Goal: Task Accomplishment & Management: Use online tool/utility

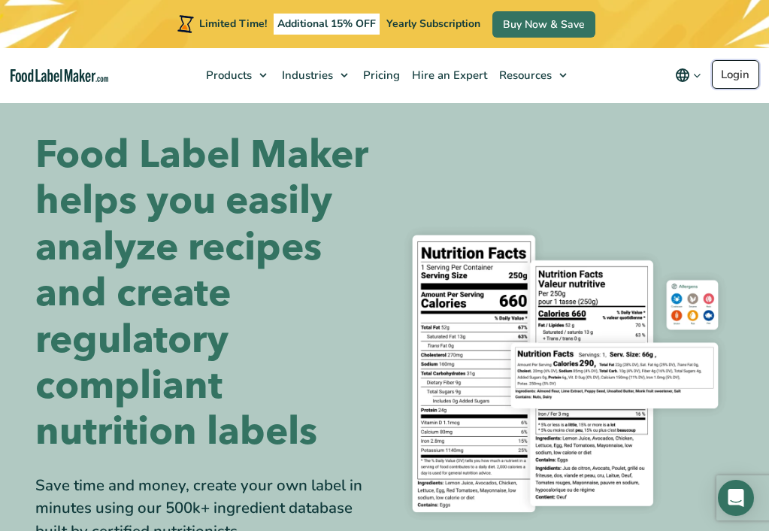
click at [730, 79] on link "Login" at bounding box center [735, 74] width 47 height 29
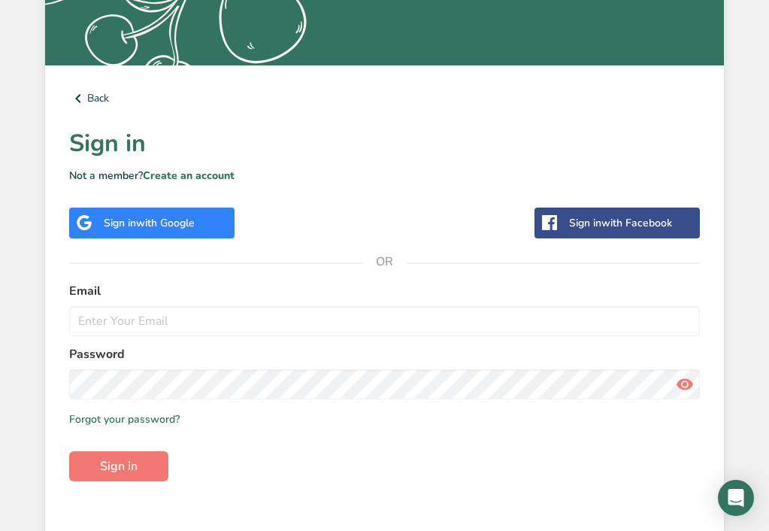
scroll to position [375, 0]
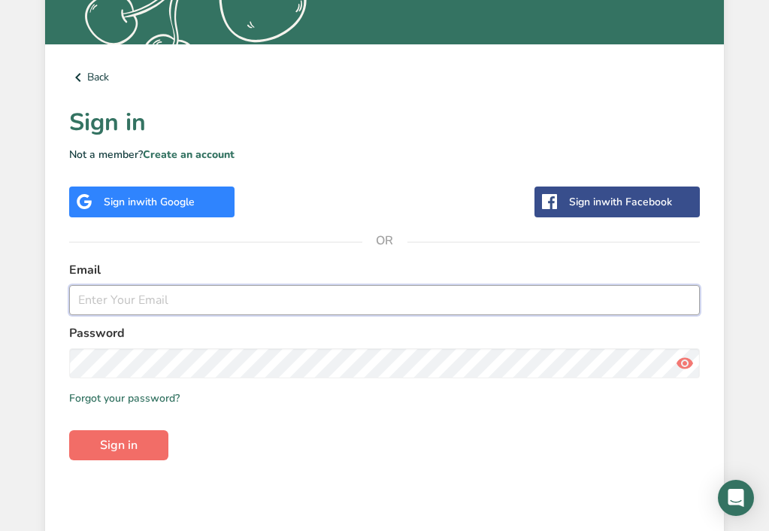
type input "[PERSON_NAME][EMAIL_ADDRESS][DOMAIN_NAME]"
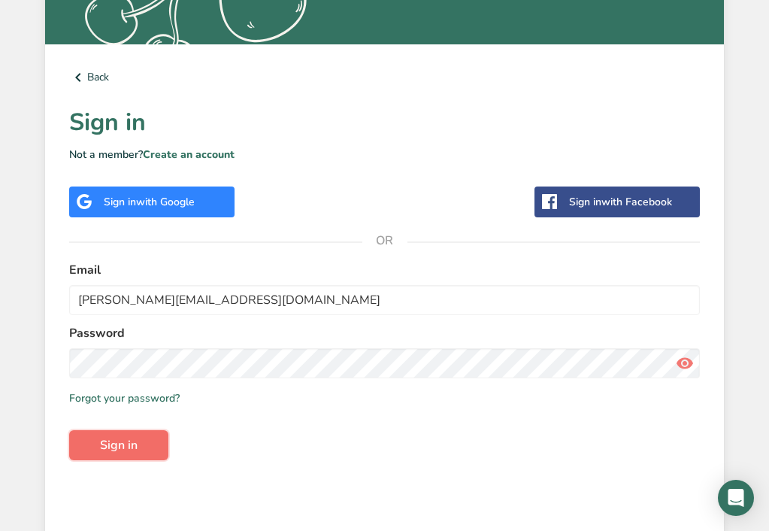
click at [116, 433] on button "Sign in" at bounding box center [118, 445] width 99 height 30
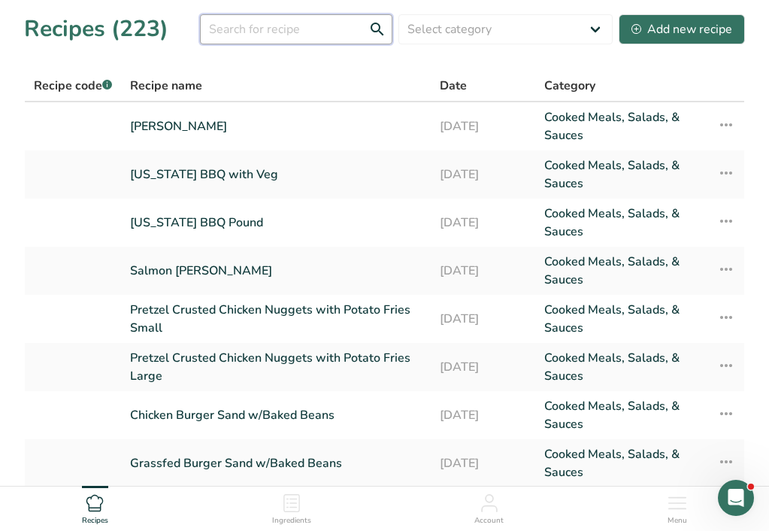
click at [280, 35] on input "text" at bounding box center [296, 29] width 192 height 30
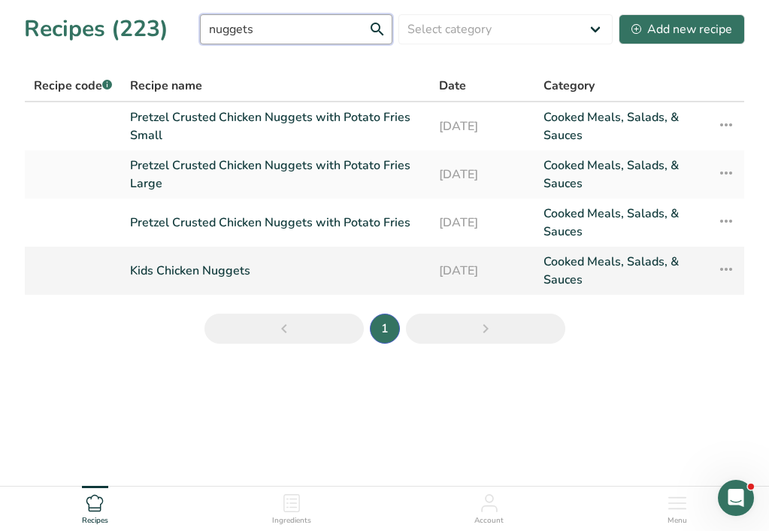
type input "nuggets"
click at [210, 267] on link "Kids Chicken Nuggets" at bounding box center [275, 271] width 291 height 36
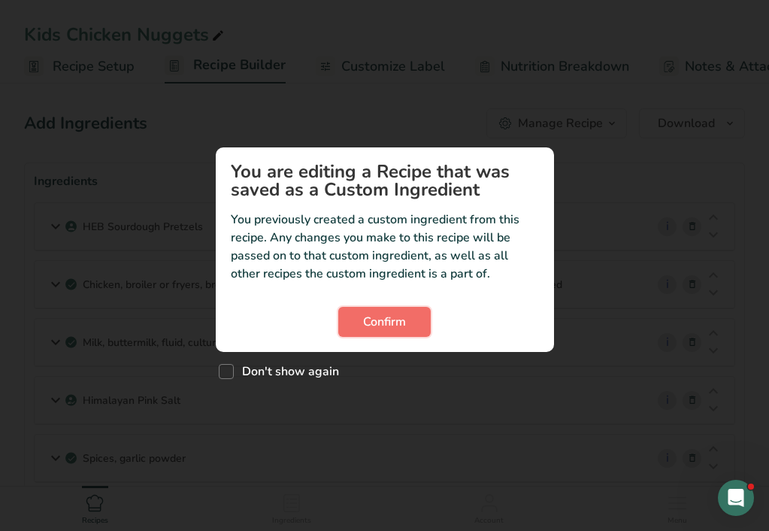
click at [363, 329] on span "Confirm" at bounding box center [384, 322] width 43 height 18
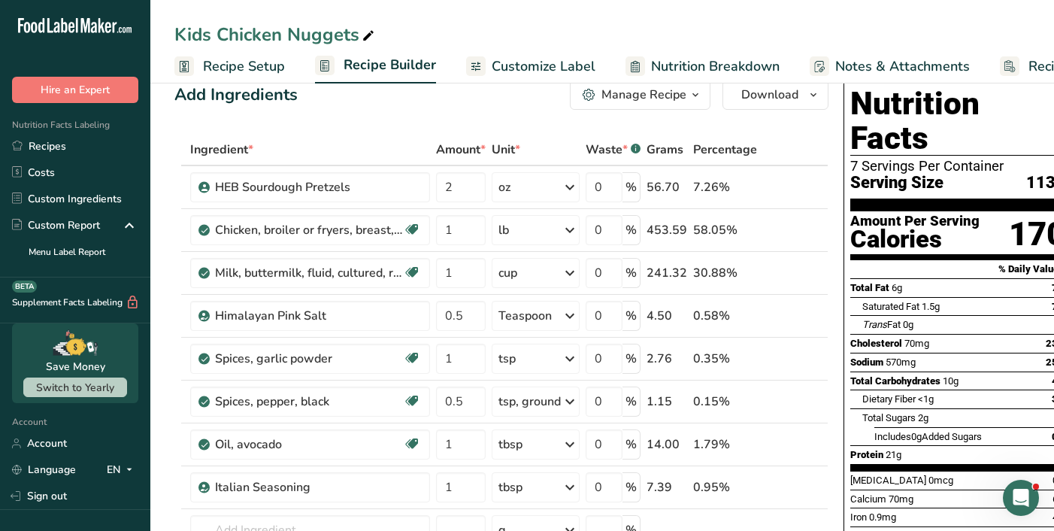
scroll to position [0, 22]
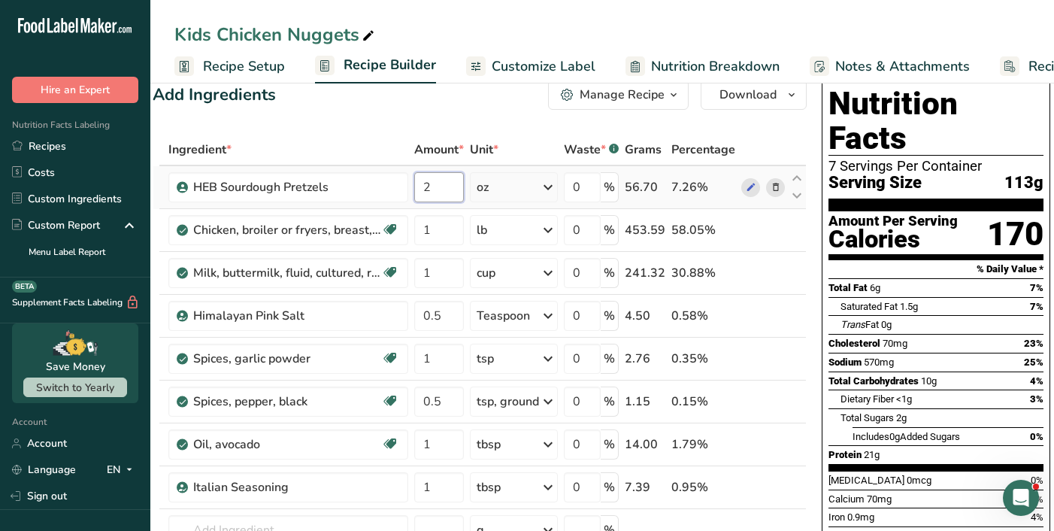
drag, startPoint x: 438, startPoint y: 186, endPoint x: 421, endPoint y: 186, distance: 16.5
click at [421, 186] on input "2" at bounding box center [439, 187] width 50 height 30
click at [547, 186] on div "Ingredient * Amount * Unit * Waste * .a-a{fill:#347362;}.b-a{fill:#fff;} Grams …" at bounding box center [480, 390] width 654 height 512
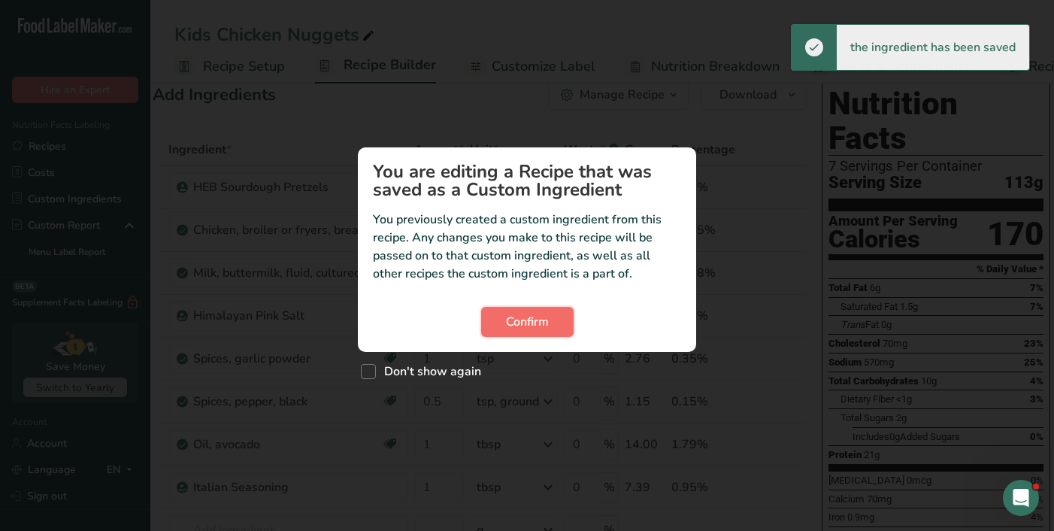
click at [506, 324] on span "Confirm" at bounding box center [527, 322] width 43 height 18
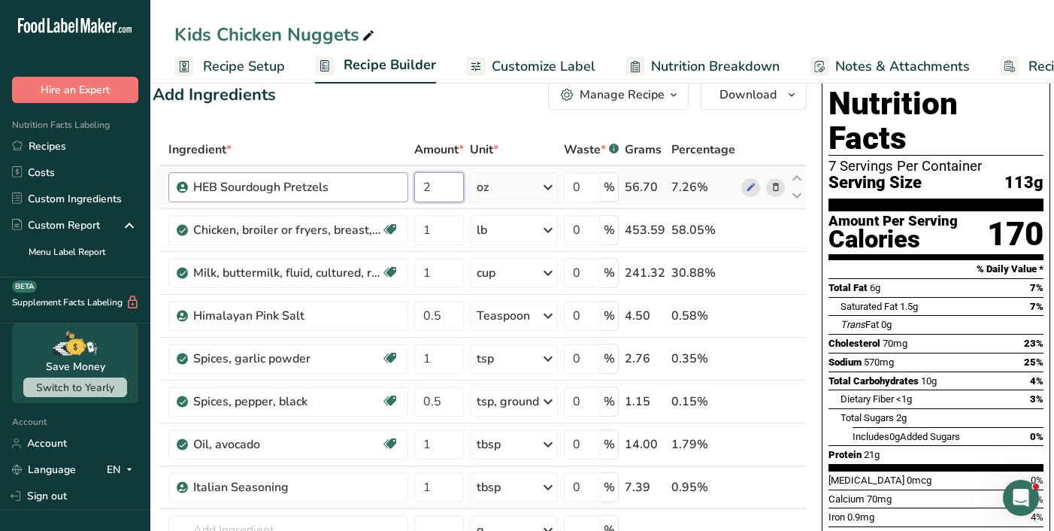
drag, startPoint x: 438, startPoint y: 191, endPoint x: 404, endPoint y: 200, distance: 35.0
click at [408, 196] on tr "HEB Sourdough Pretzels 2 oz Weight Units g kg mg See more Volume Units l mL fl …" at bounding box center [479, 187] width 653 height 43
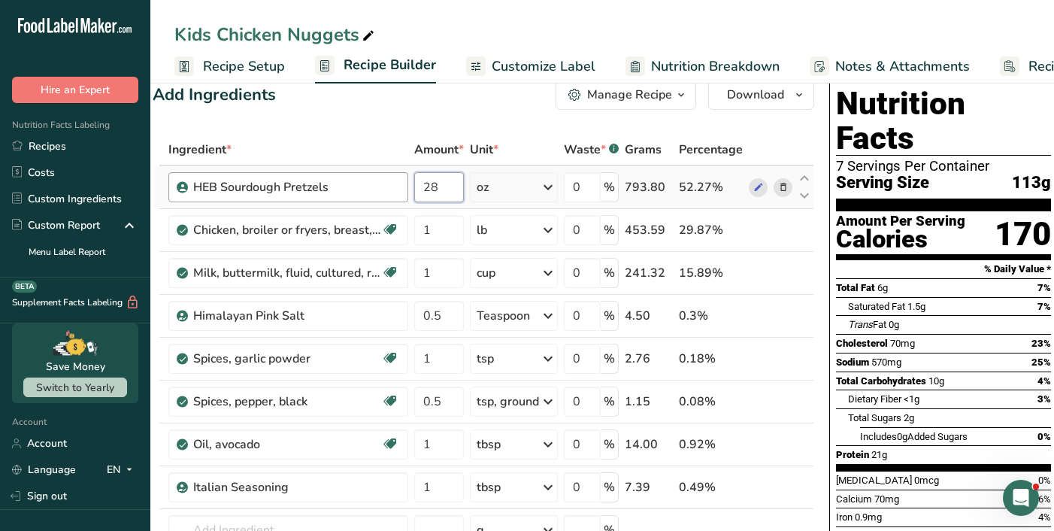
type input "2"
type input "80"
click at [542, 189] on div "Ingredient * Amount * Unit * Waste * .a-a{fill:#347362;}.b-a{fill:#fff;} Grams …" at bounding box center [484, 390] width 662 height 512
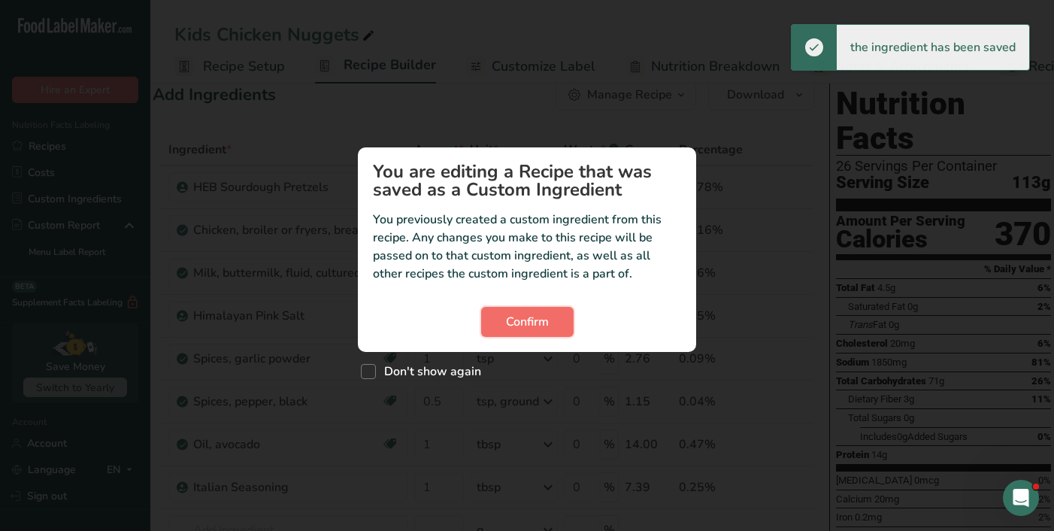
click at [520, 323] on span "Confirm" at bounding box center [527, 322] width 43 height 18
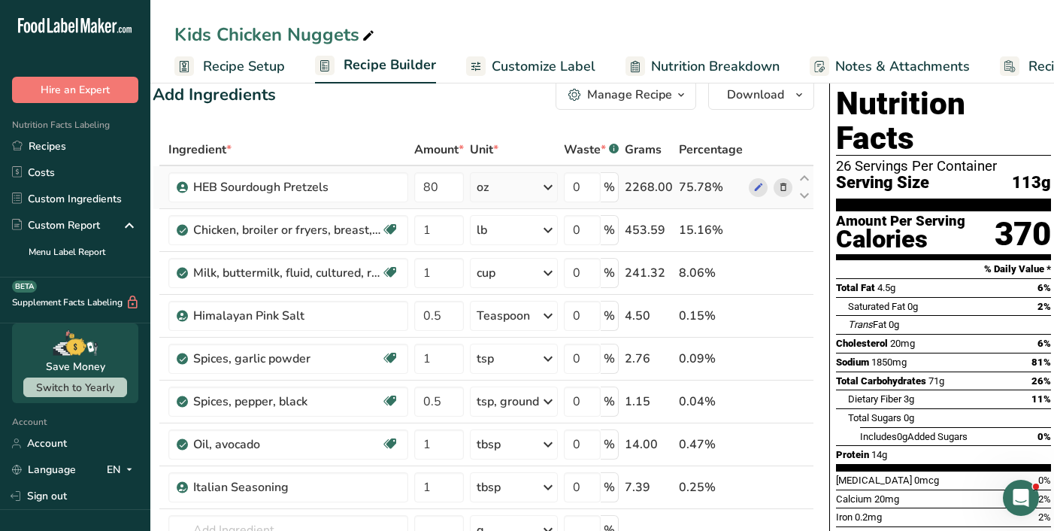
click at [541, 189] on icon at bounding box center [548, 187] width 18 height 27
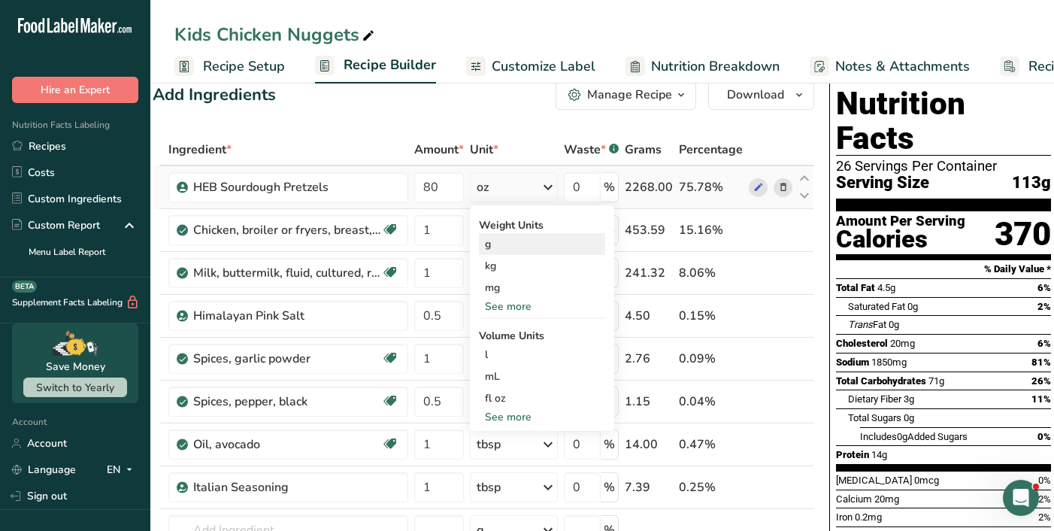
click at [519, 250] on div "g" at bounding box center [542, 244] width 126 height 22
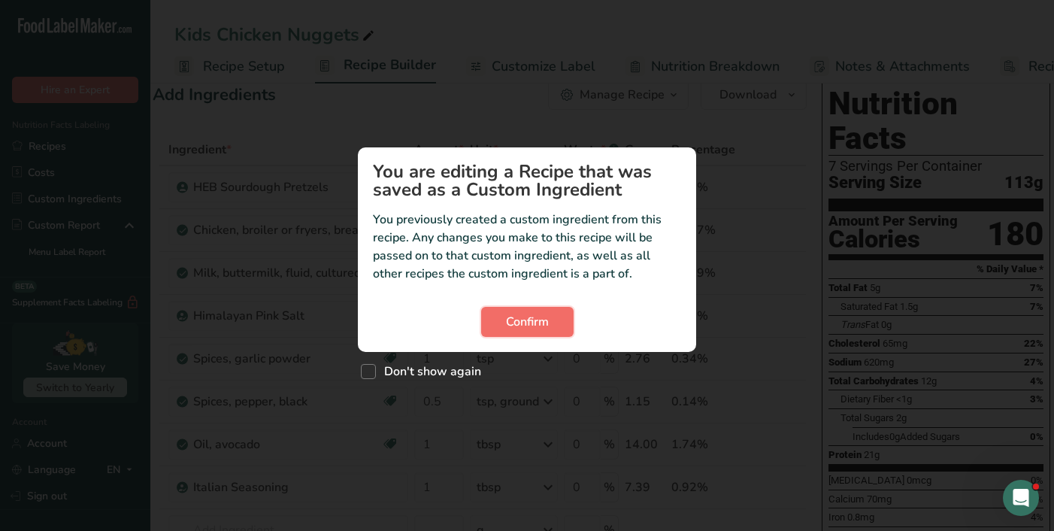
click at [538, 323] on span "Confirm" at bounding box center [527, 322] width 43 height 18
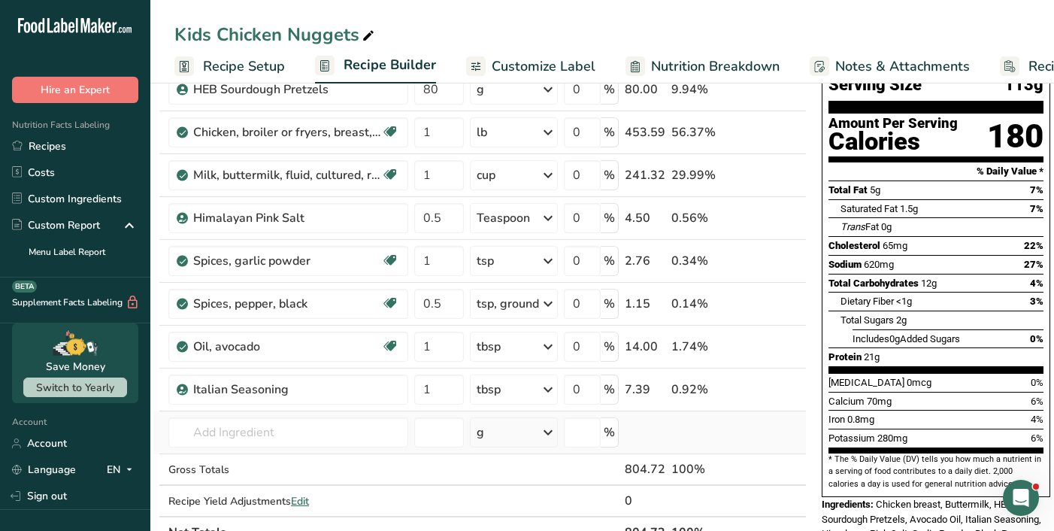
scroll to position [136, 0]
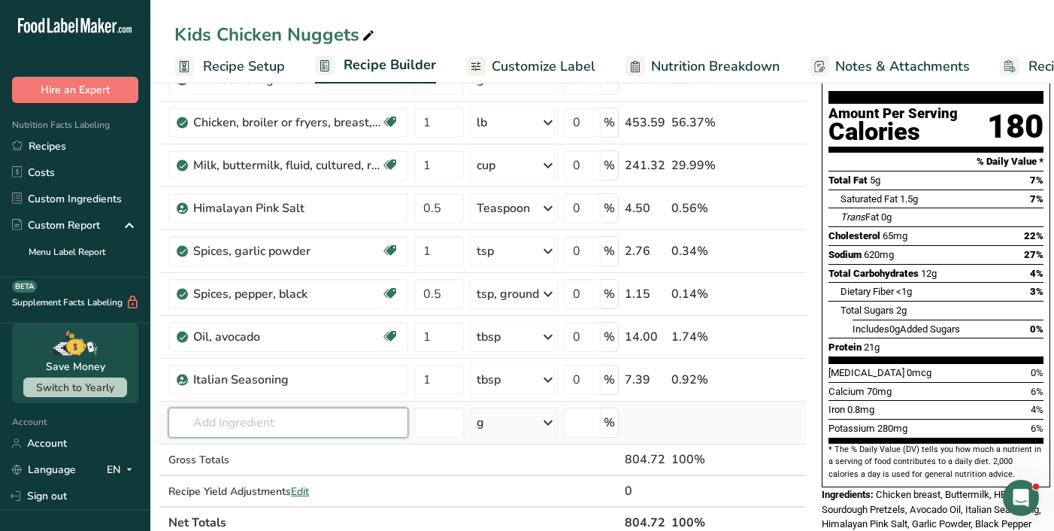
click at [232, 423] on input "text" at bounding box center [288, 423] width 240 height 30
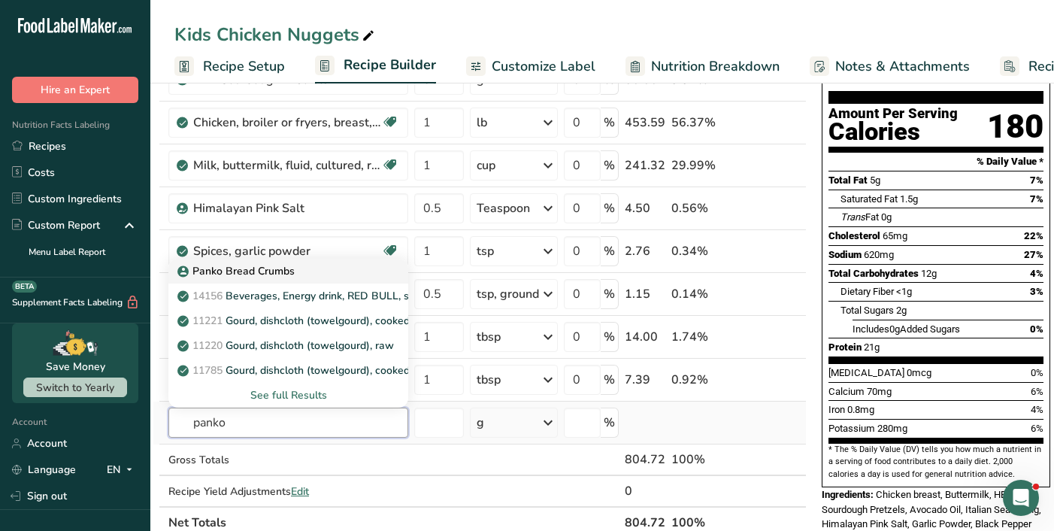
type input "panko"
click at [244, 274] on p "Panko Bread Crumbs" at bounding box center [237, 271] width 114 height 16
type input "Panko Bread Crumbs"
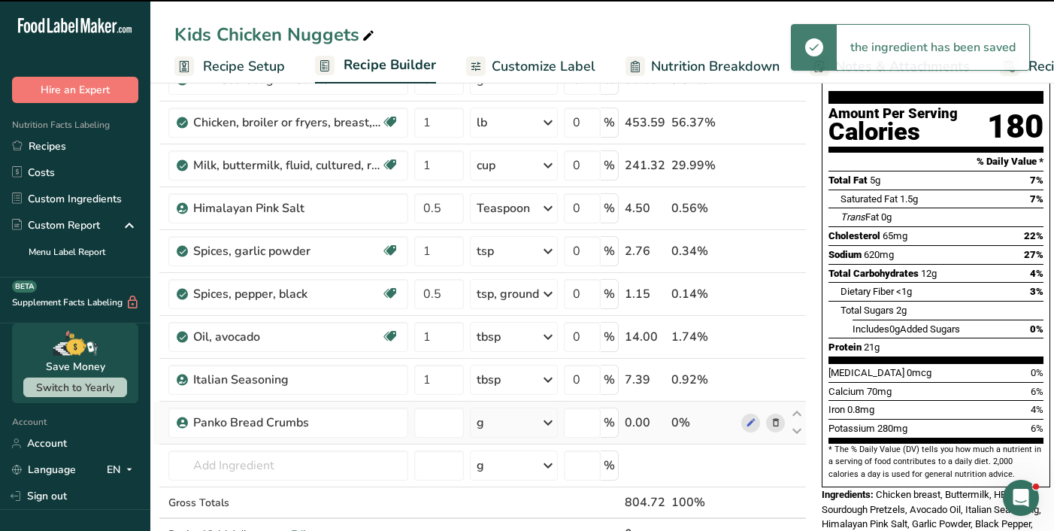
type input "0"
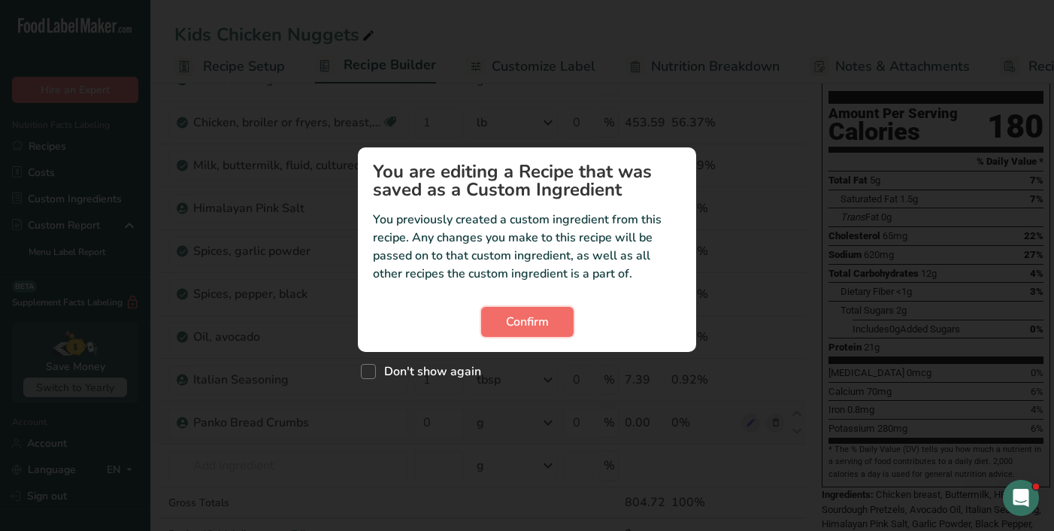
click at [550, 330] on button "Confirm" at bounding box center [527, 322] width 92 height 30
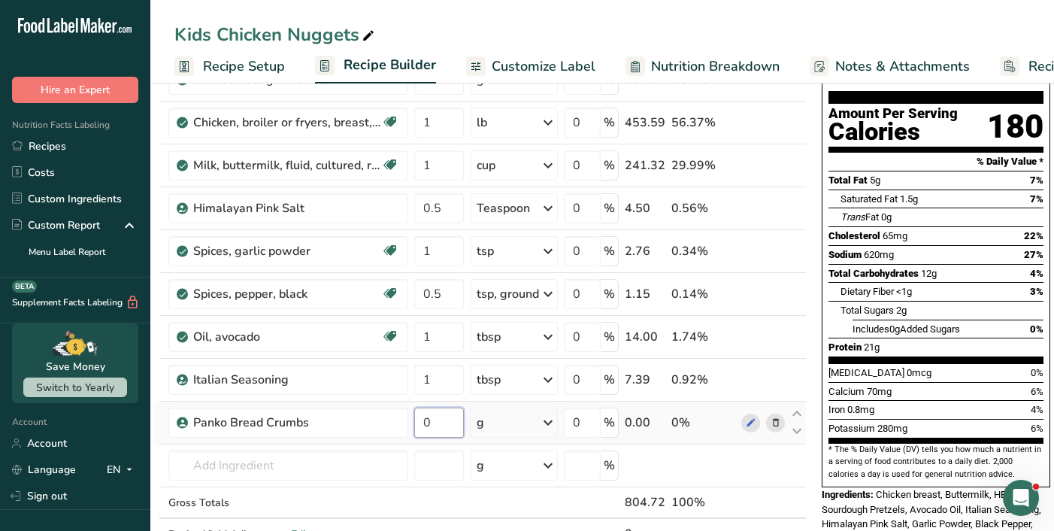
drag, startPoint x: 442, startPoint y: 423, endPoint x: 413, endPoint y: 423, distance: 29.3
click at [413, 423] on td "0" at bounding box center [439, 423] width 56 height 43
type input "40"
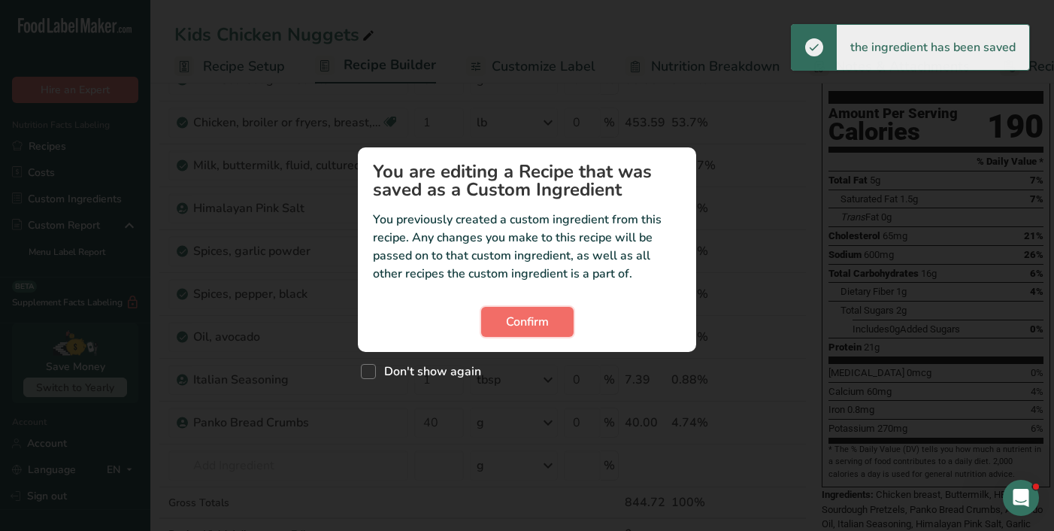
click at [538, 318] on span "Confirm" at bounding box center [527, 322] width 43 height 18
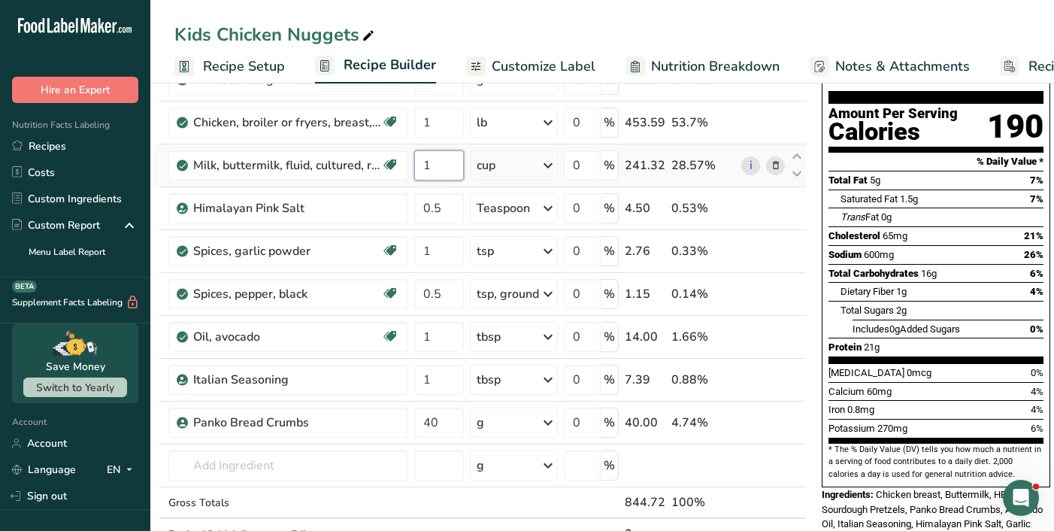
click at [432, 168] on input "1" at bounding box center [439, 165] width 50 height 30
type input "0.5"
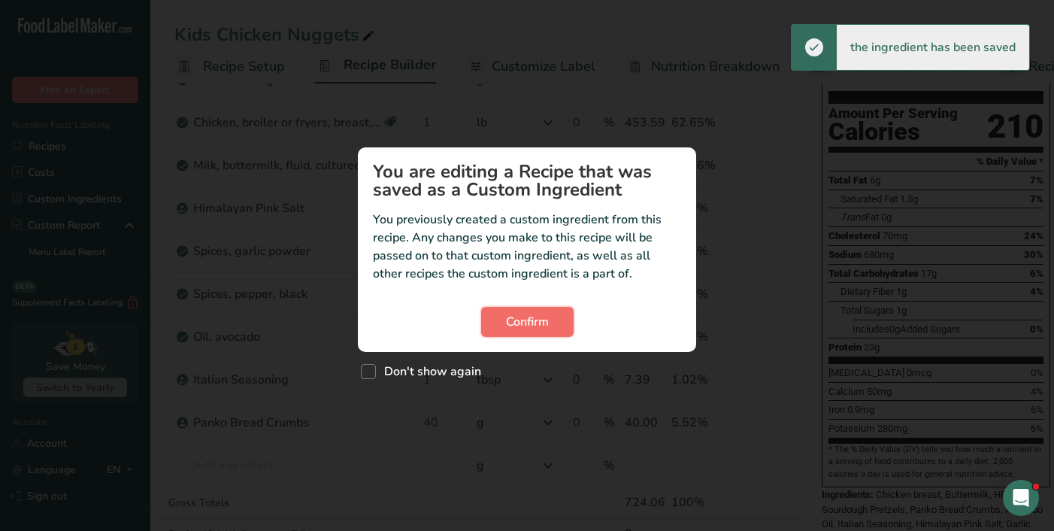
click at [517, 314] on span "Confirm" at bounding box center [527, 322] width 43 height 18
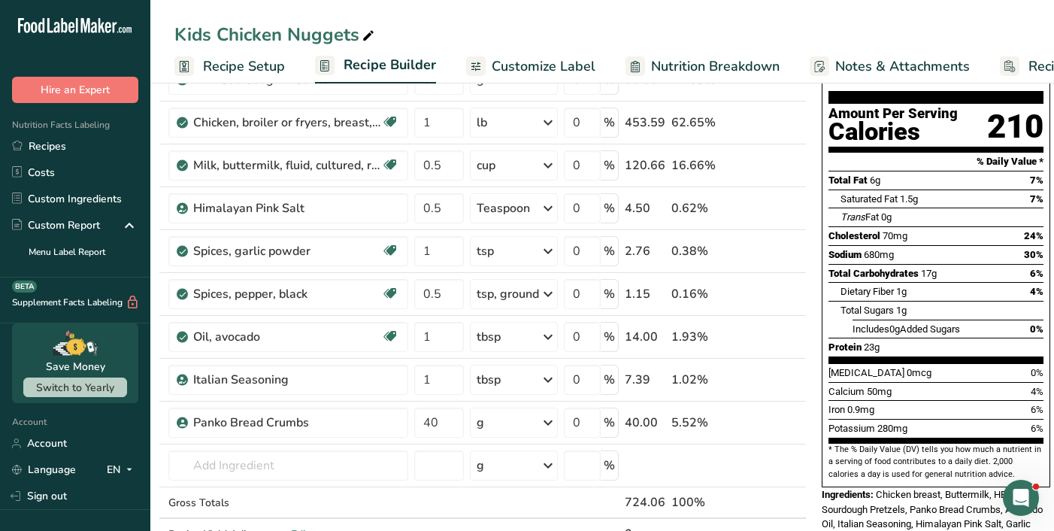
click at [225, 68] on span "Recipe Setup" at bounding box center [244, 66] width 82 height 20
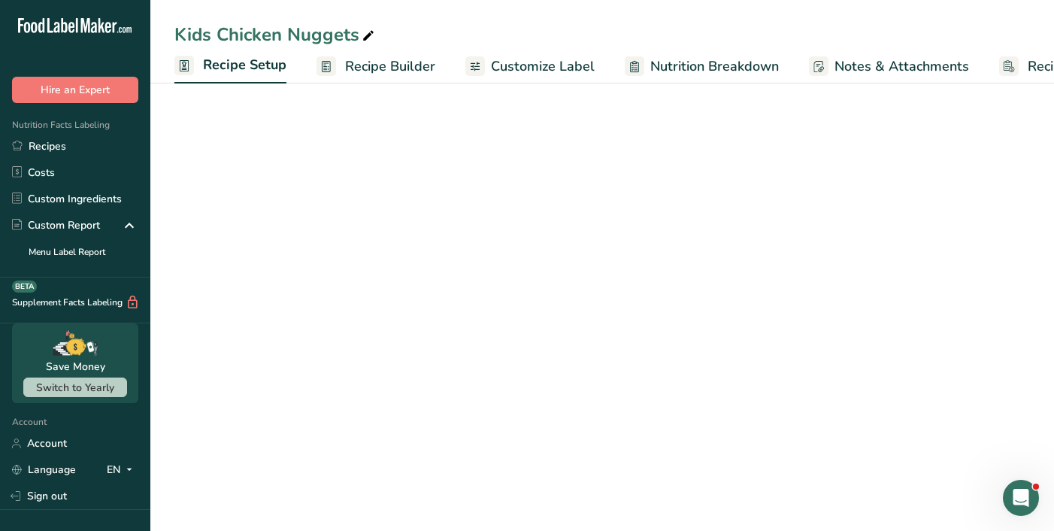
scroll to position [0, 5]
select select "5"
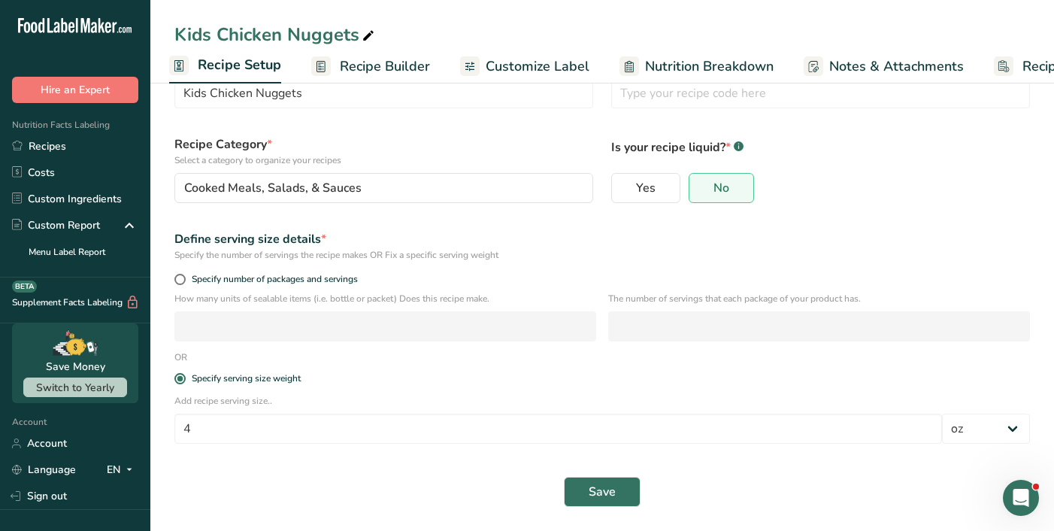
scroll to position [0, 0]
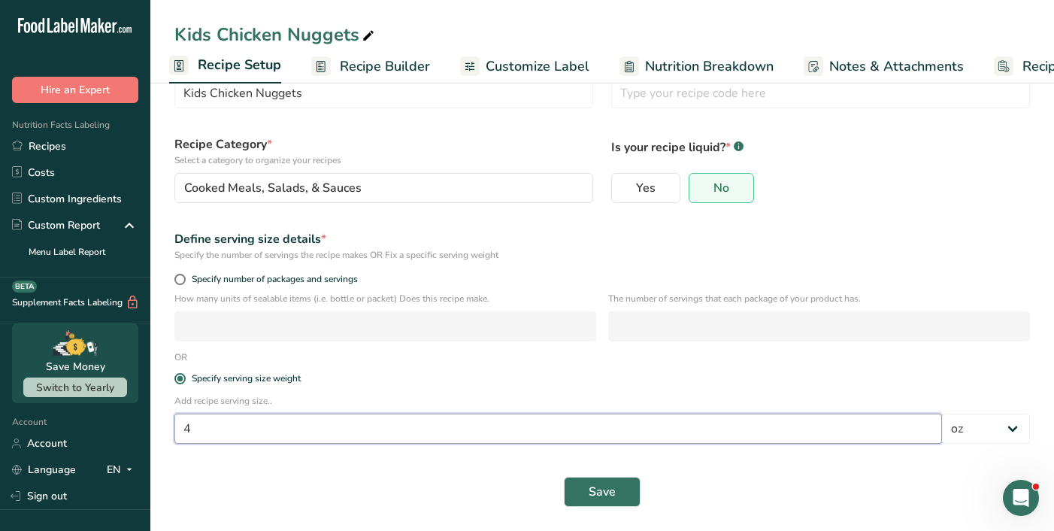
drag, startPoint x: 196, startPoint y: 427, endPoint x: 177, endPoint y: 426, distance: 18.1
click at [178, 427] on input "4" at bounding box center [558, 429] width 768 height 30
type input "7"
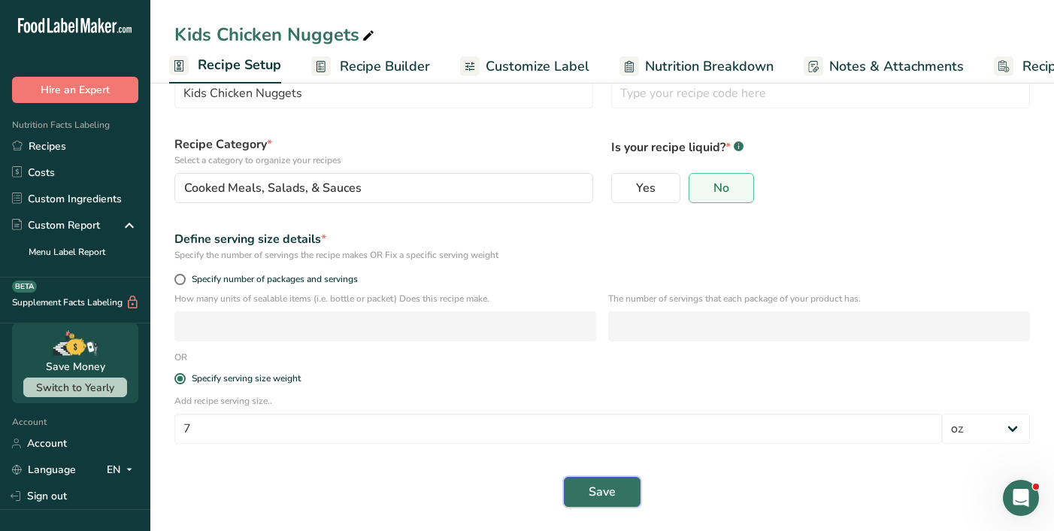
click at [602, 485] on span "Save" at bounding box center [602, 492] width 27 height 18
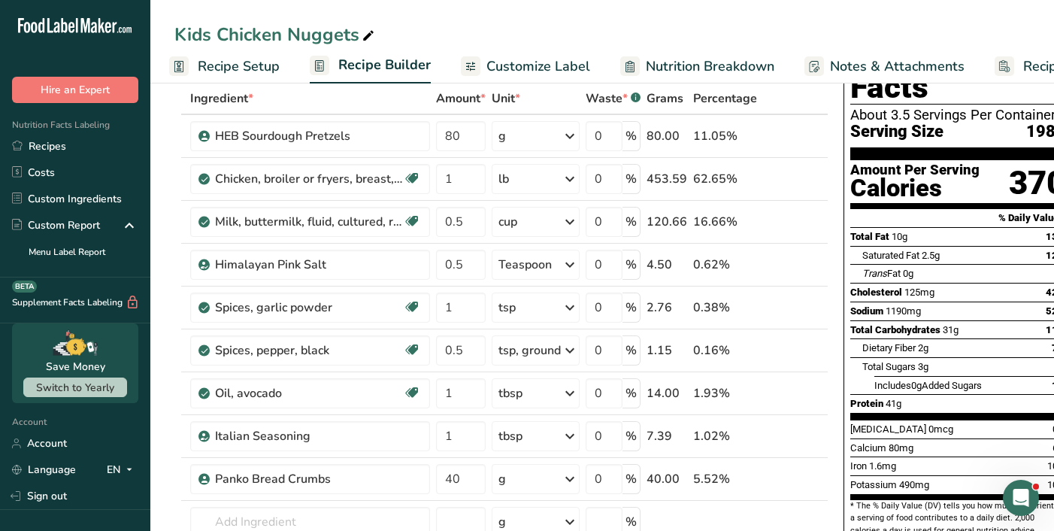
scroll to position [0, 22]
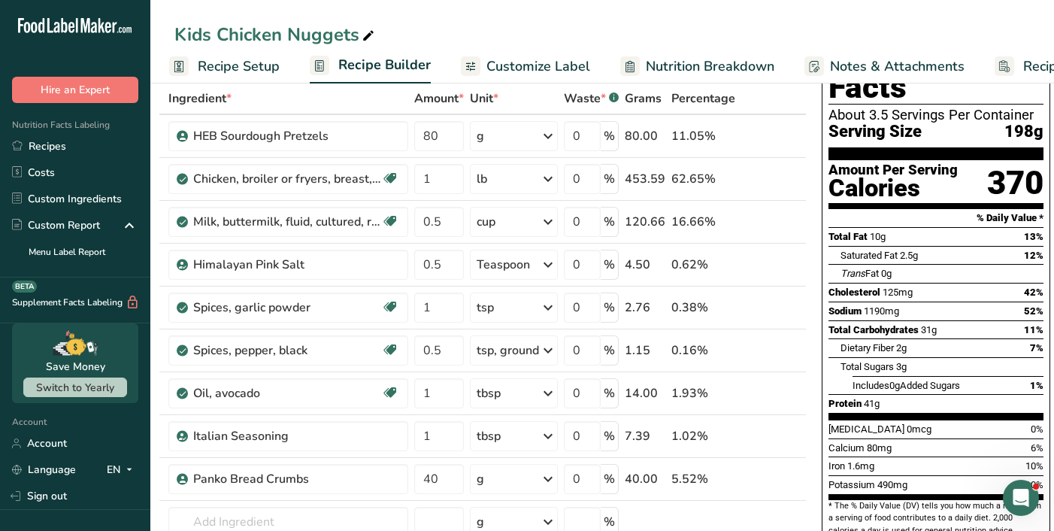
click at [242, 67] on span "Recipe Setup" at bounding box center [239, 66] width 82 height 20
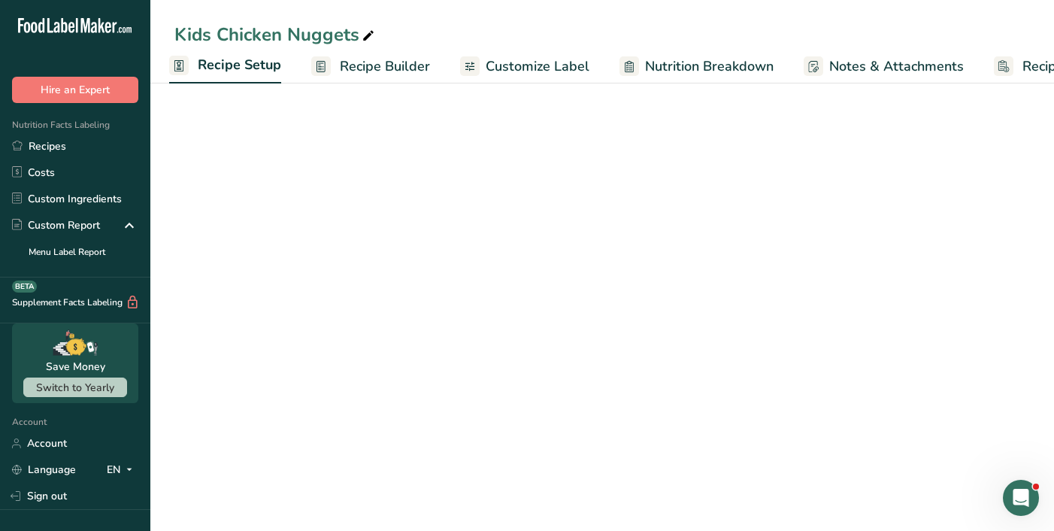
select select "5"
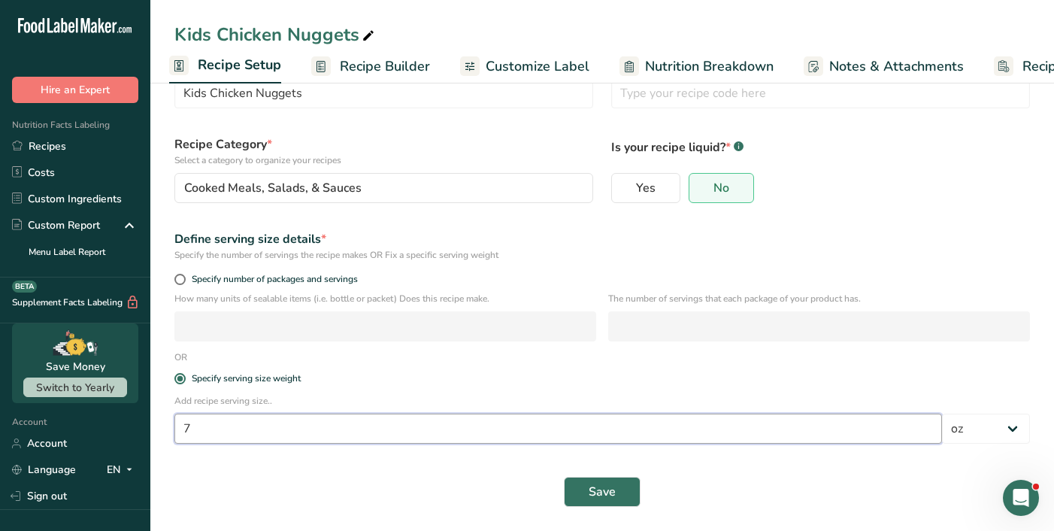
drag, startPoint x: 199, startPoint y: 431, endPoint x: 163, endPoint y: 429, distance: 36.1
click at [163, 430] on section "Recipe name * Kids Chicken Nuggets Recipe code .a-a{fill:#347362;}.b-a{fill:#ff…" at bounding box center [602, 273] width 904 height 516
type input "4"
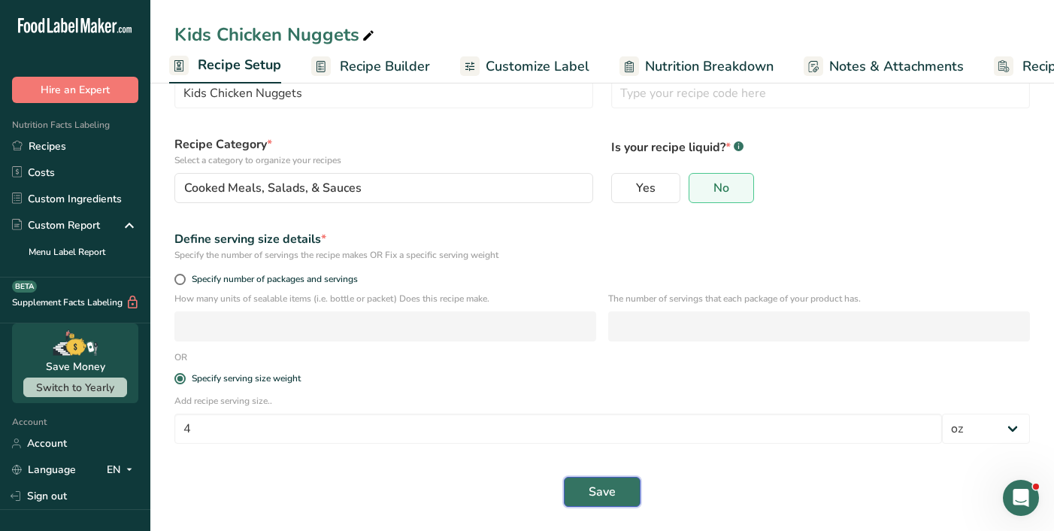
click at [602, 493] on span "Save" at bounding box center [602, 492] width 27 height 18
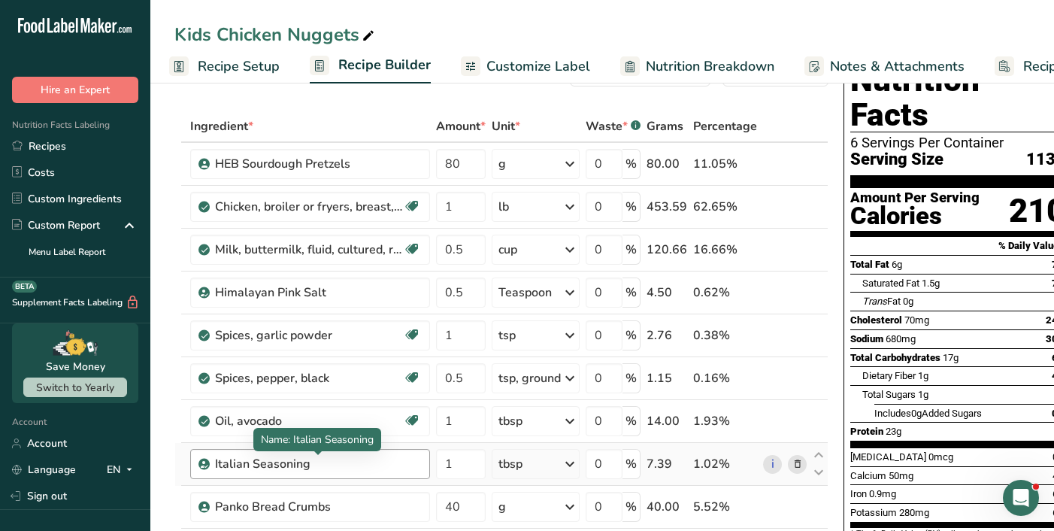
scroll to position [48, 0]
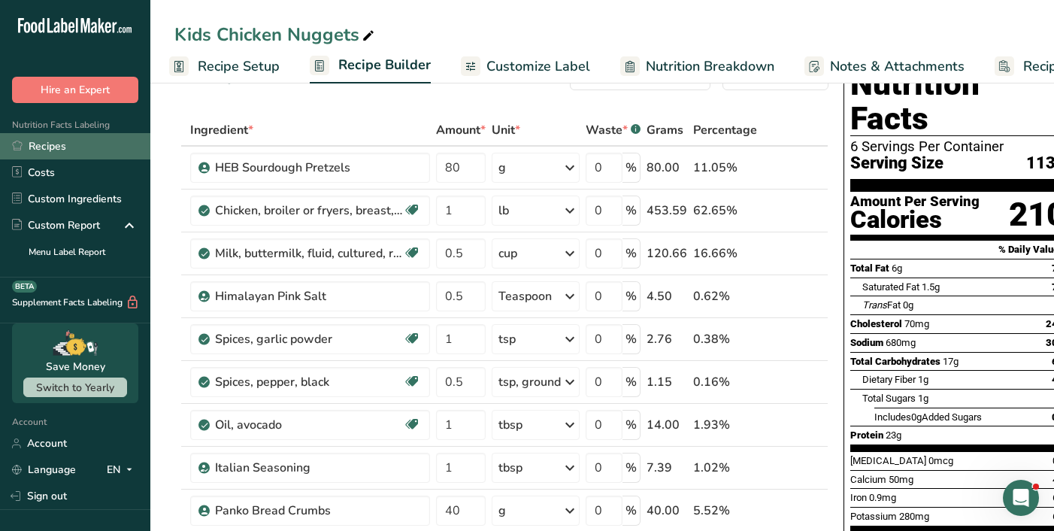
click at [46, 148] on link "Recipes" at bounding box center [75, 146] width 150 height 26
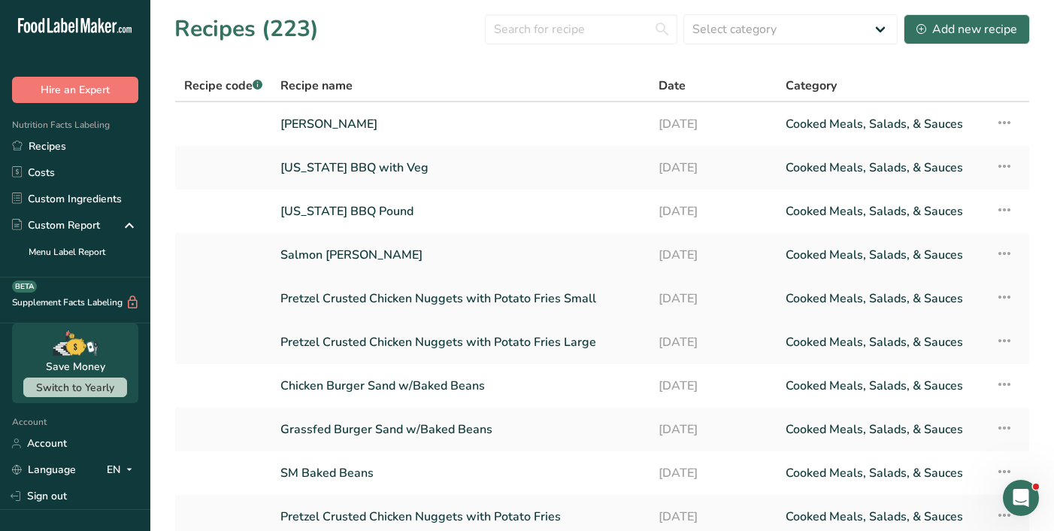
click at [465, 302] on link "Pretzel Crusted Chicken Nuggets with Potato Fries Small" at bounding box center [460, 299] width 360 height 32
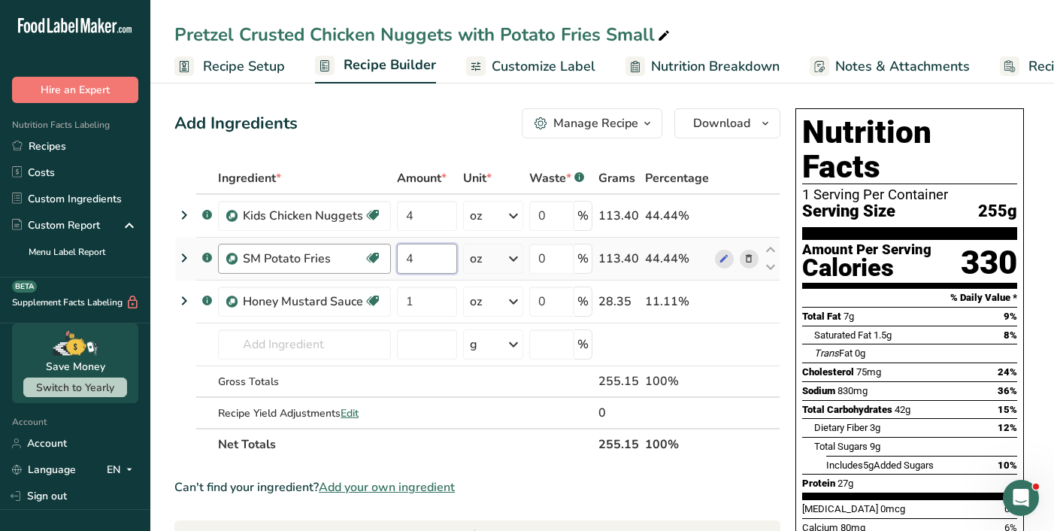
drag, startPoint x: 414, startPoint y: 263, endPoint x: 383, endPoint y: 262, distance: 31.6
click at [384, 262] on tr ".a-a{fill:#347362;}.b-a{fill:#fff;} SM Potato Fries Source of Antioxidants Dair…" at bounding box center [477, 259] width 605 height 43
type input "3"
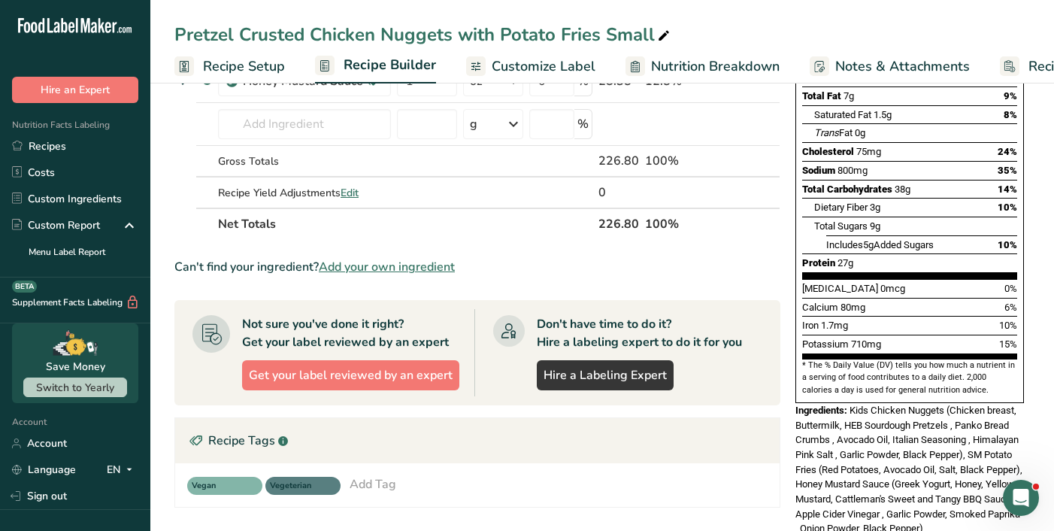
scroll to position [250, 0]
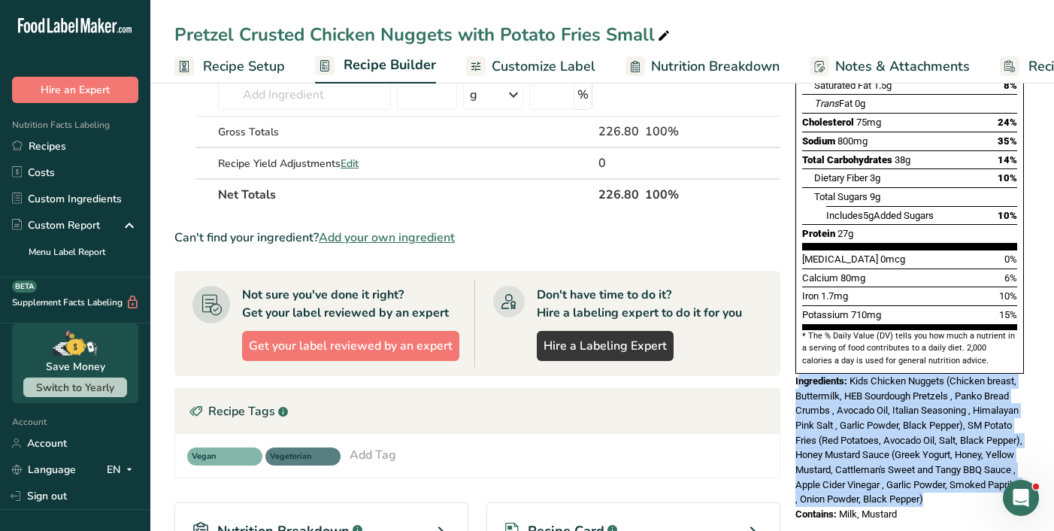
copy div "ngredients: Kids Chicken Nuggets (Chicken breast, Buttermilk, HEB Sourdough Pre…"
drag, startPoint x: 832, startPoint y: 480, endPoint x: 797, endPoint y: 353, distance: 132.6
click at [768, 374] on div "Ingredients: Kids Chicken Nuggets (Chicken breast, Buttermilk, HEB Sourdough Pr…" at bounding box center [910, 440] width 229 height 133
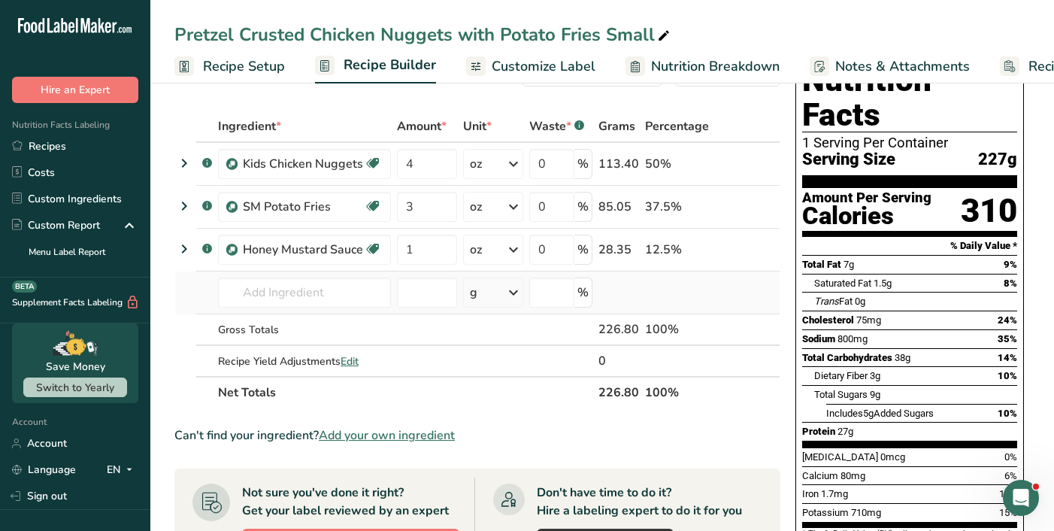
scroll to position [0, 0]
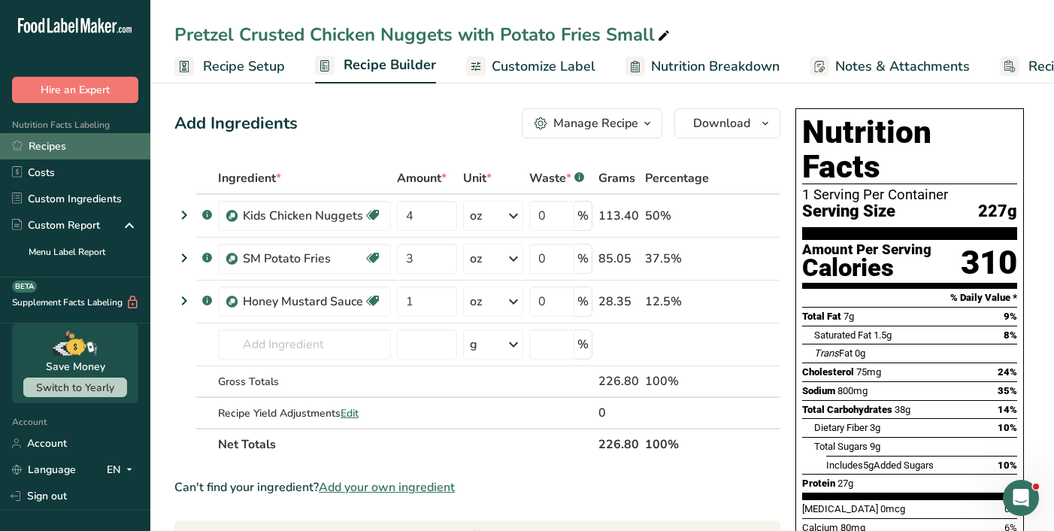
click at [65, 141] on link "Recipes" at bounding box center [75, 146] width 150 height 26
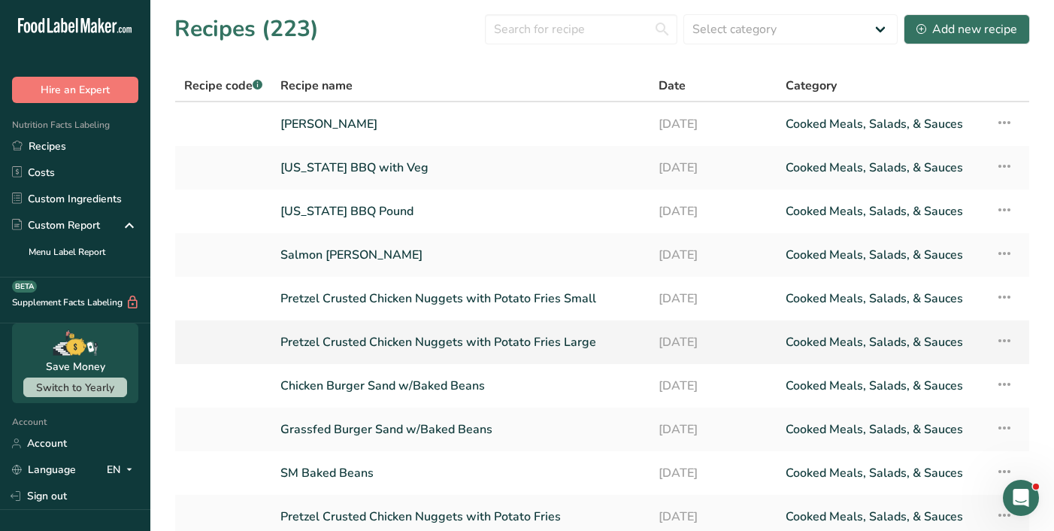
click at [442, 338] on link "Pretzel Crusted Chicken Nuggets with Potato Fries Large" at bounding box center [460, 342] width 360 height 32
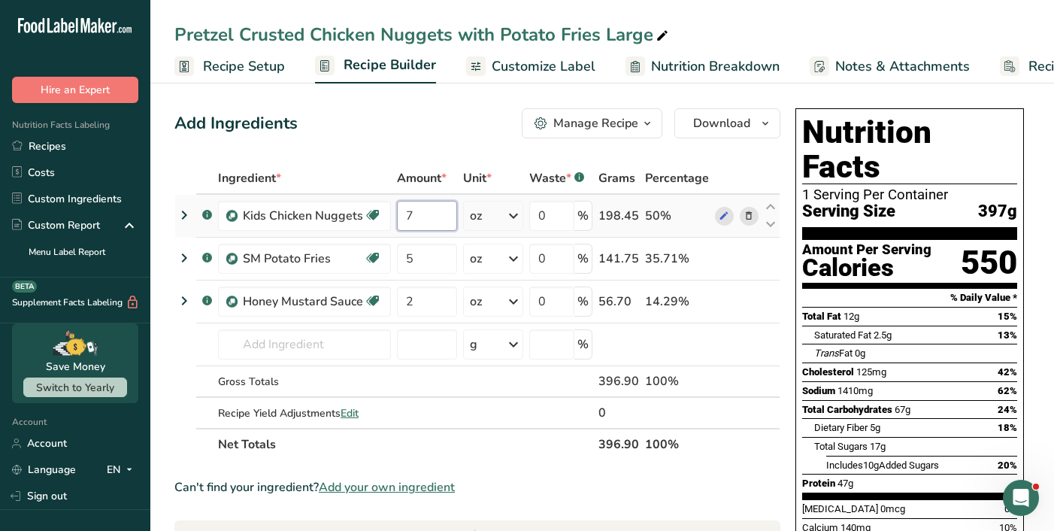
drag, startPoint x: 427, startPoint y: 216, endPoint x: 395, endPoint y: 213, distance: 32.5
click at [395, 214] on td "7" at bounding box center [427, 216] width 66 height 43
type input "6"
click at [423, 261] on input "5" at bounding box center [427, 259] width 60 height 30
type input "4.5"
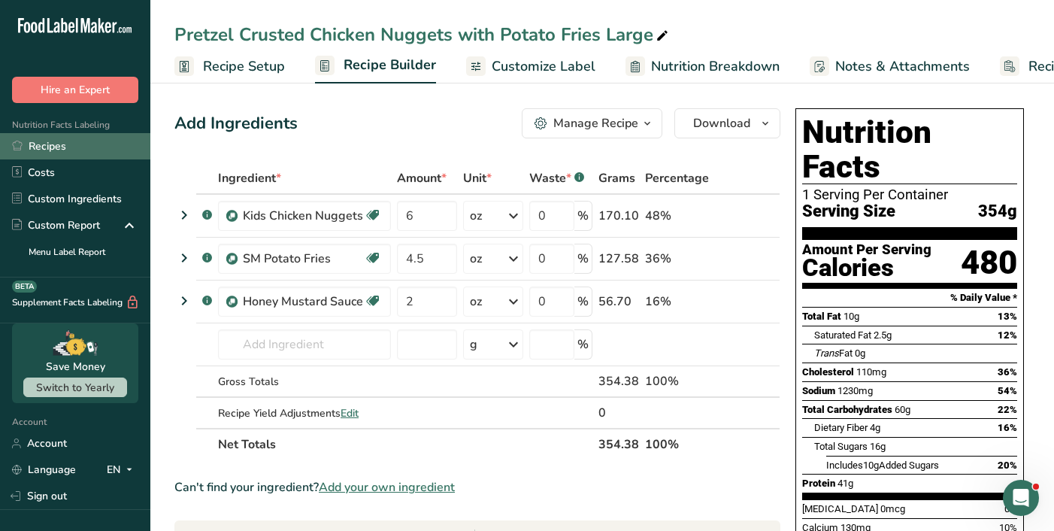
click at [68, 145] on link "Recipes" at bounding box center [75, 146] width 150 height 26
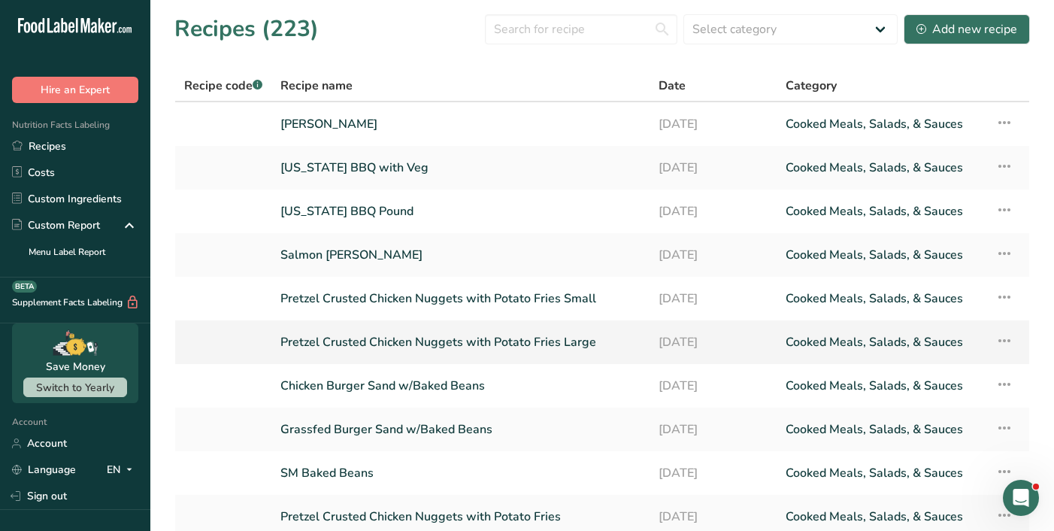
click at [373, 339] on link "Pretzel Crusted Chicken Nuggets with Potato Fries Large" at bounding box center [460, 342] width 360 height 32
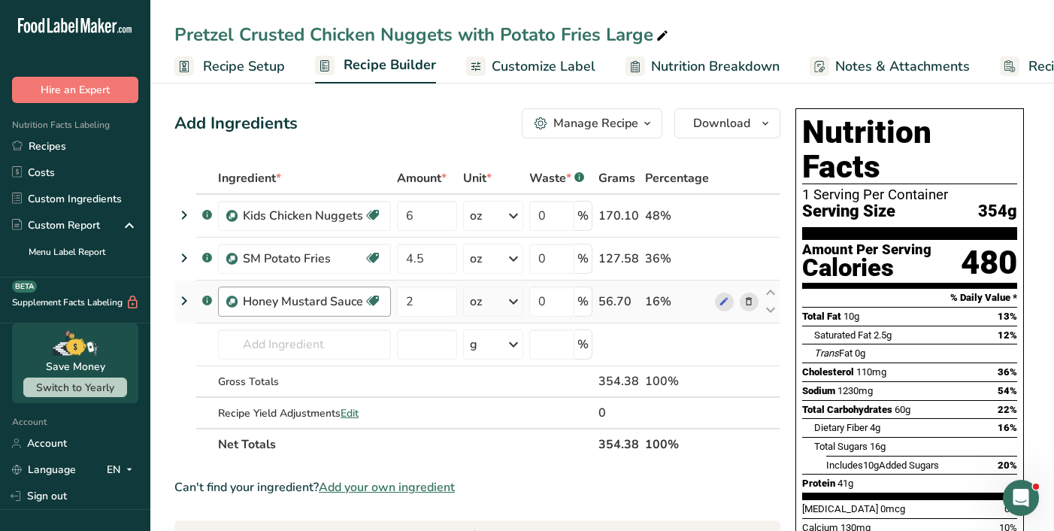
click at [377, 316] on div "Honey Mustard Sauce Source of Antioxidants Prebiotic Effect Dairy free Gluten f…" at bounding box center [304, 301] width 173 height 30
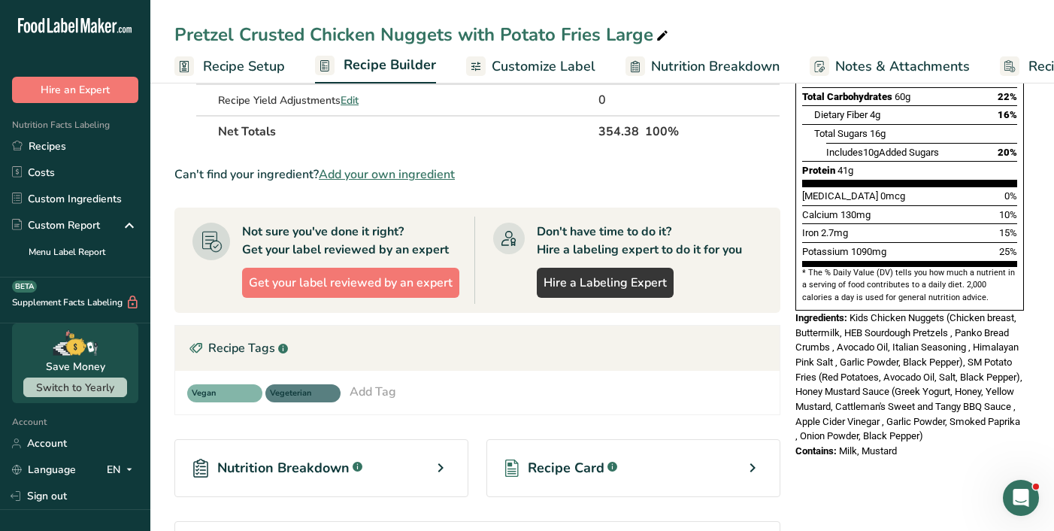
scroll to position [314, 0]
